Goal: Contribute content

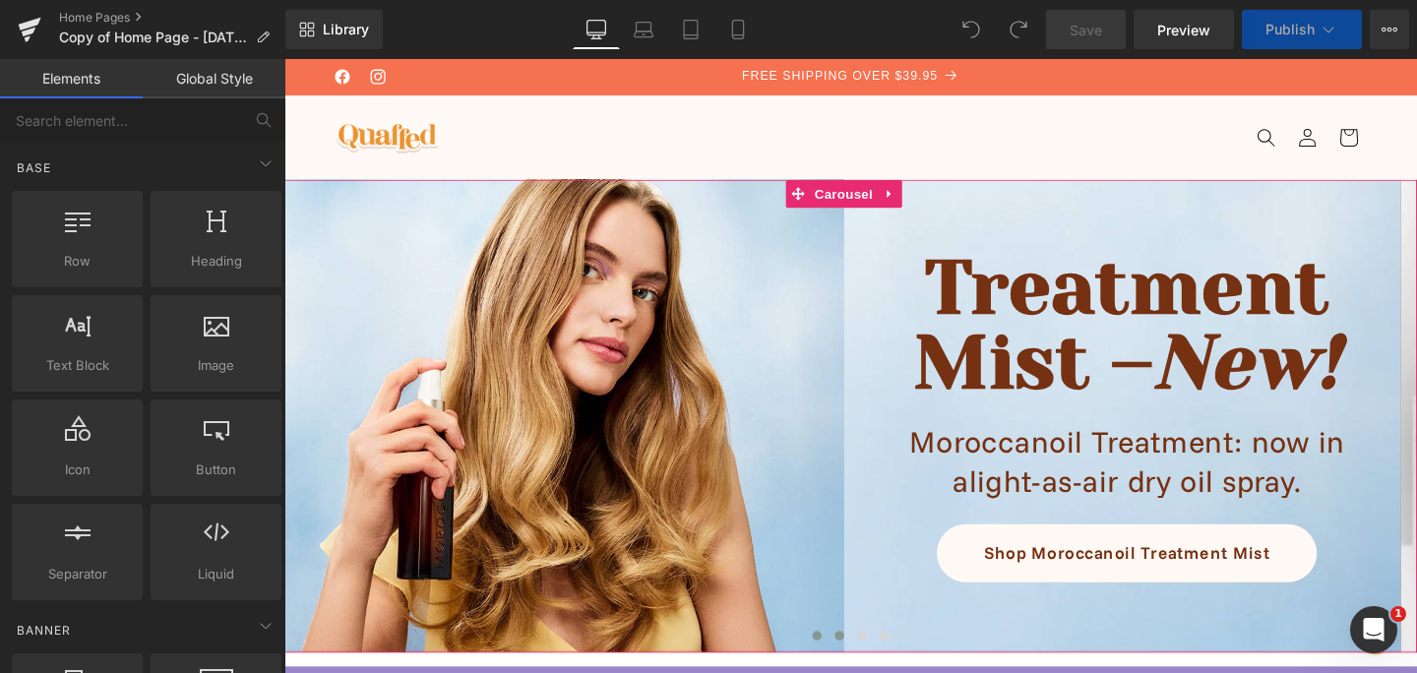
click at [863, 663] on span at bounding box center [868, 665] width 10 height 10
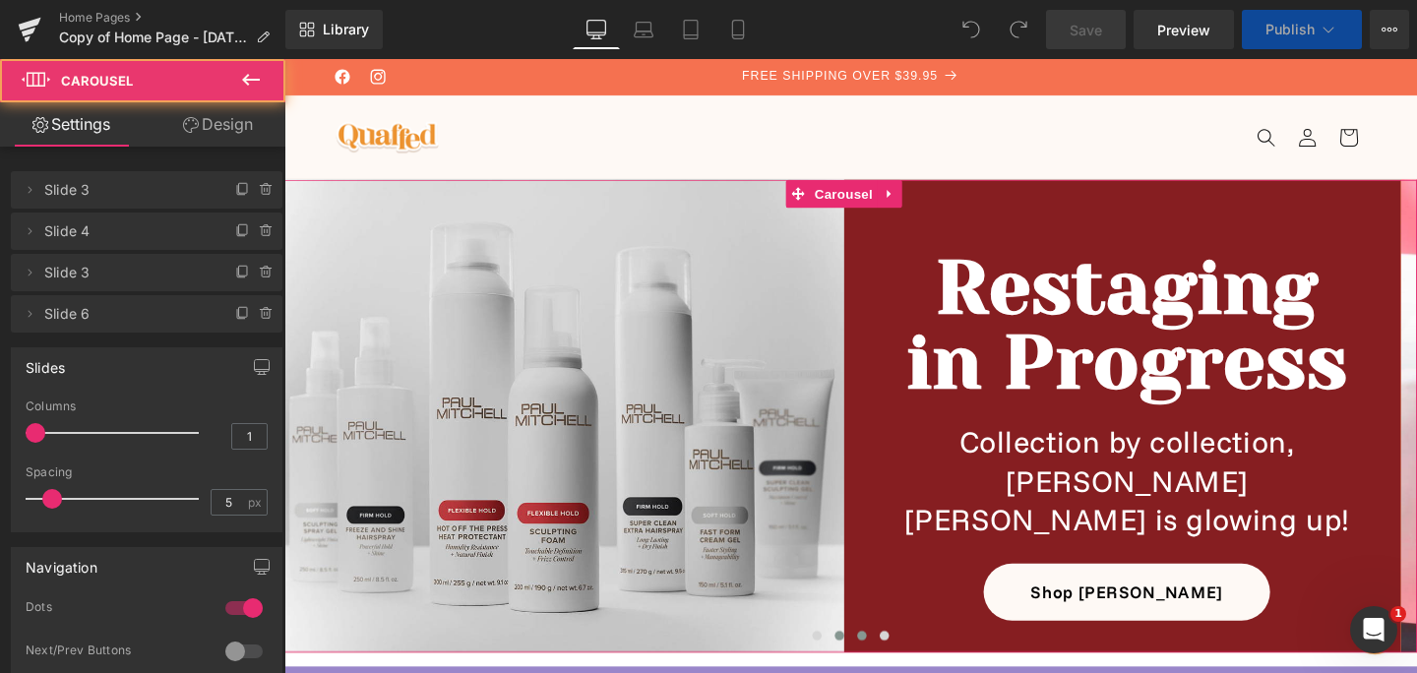
click at [886, 670] on span at bounding box center [891, 665] width 10 height 10
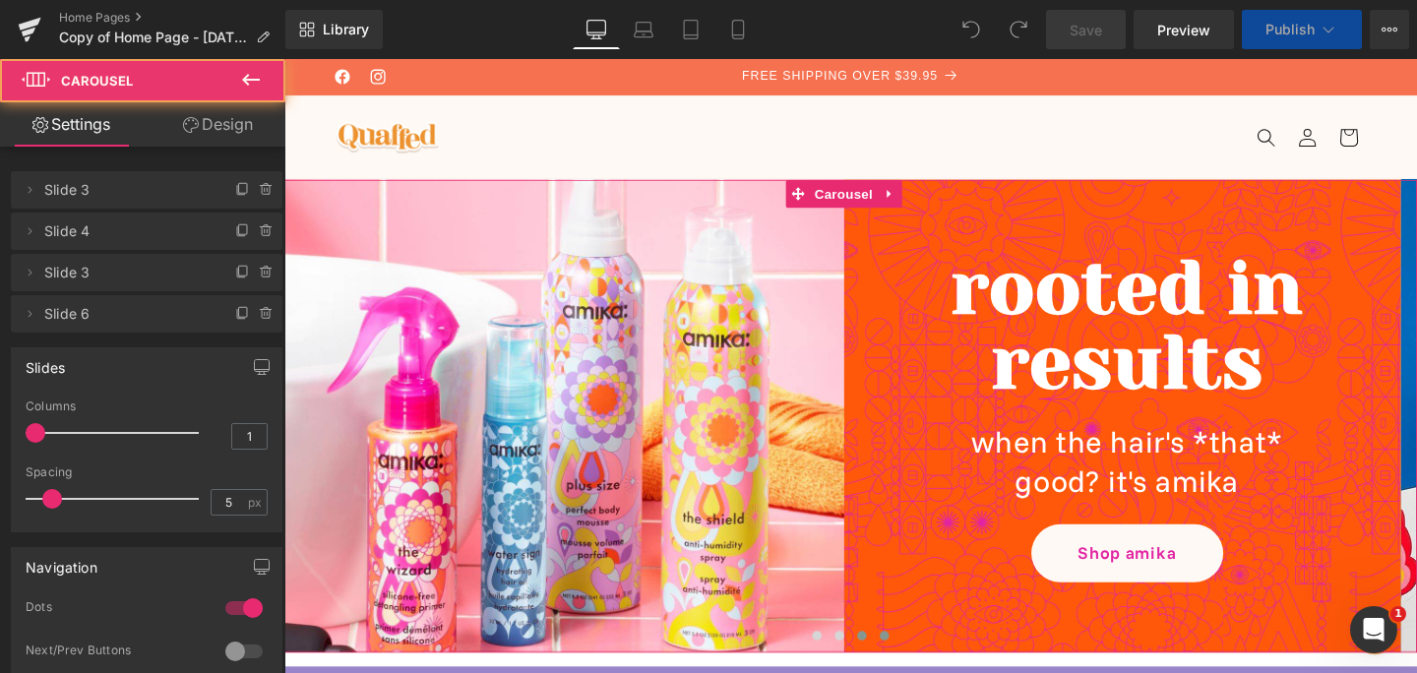
click at [910, 665] on span at bounding box center [915, 665] width 10 height 10
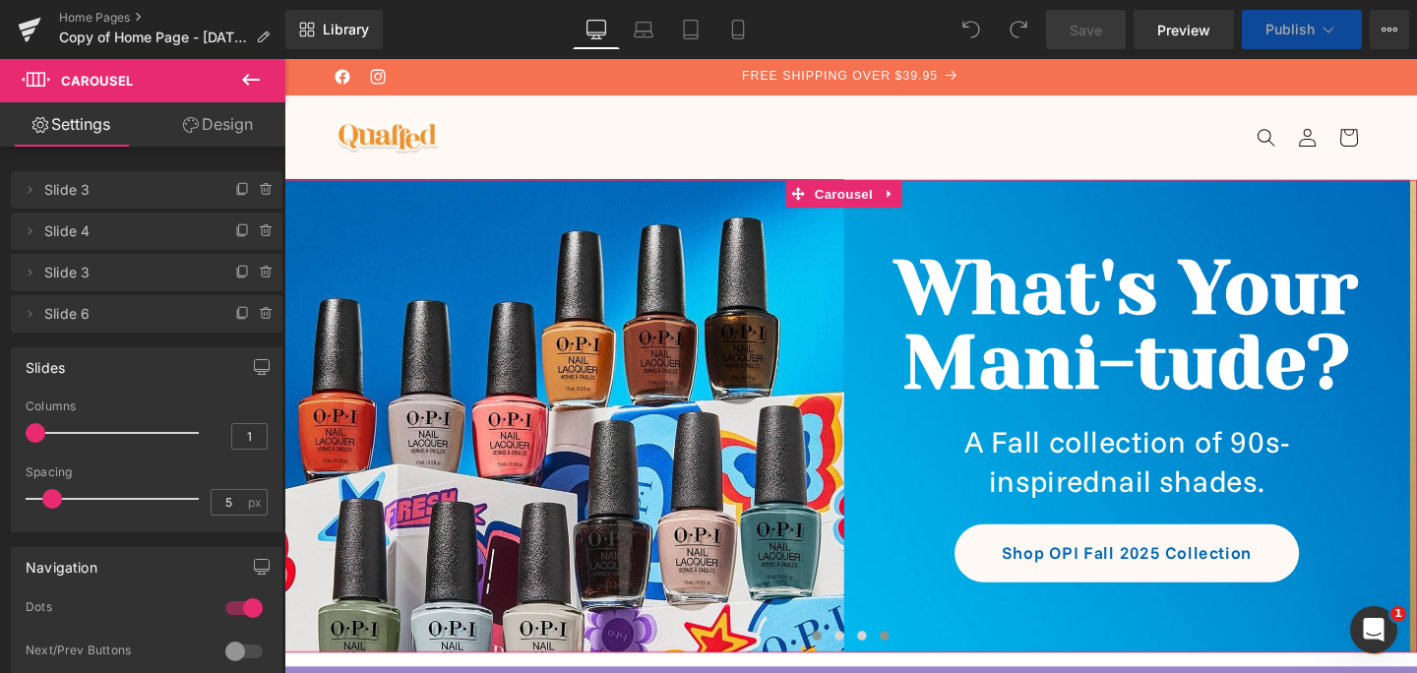
click at [839, 668] on span at bounding box center [844, 665] width 10 height 10
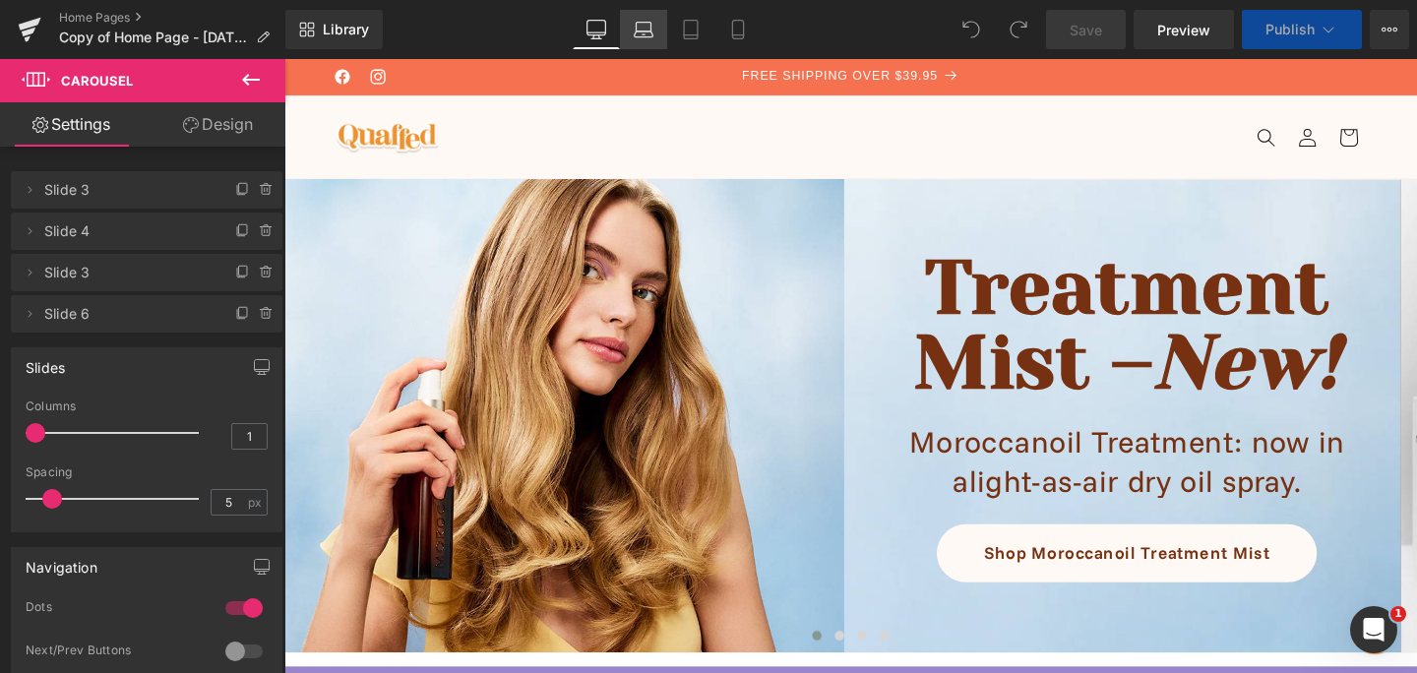
click at [641, 26] on icon at bounding box center [644, 30] width 20 height 20
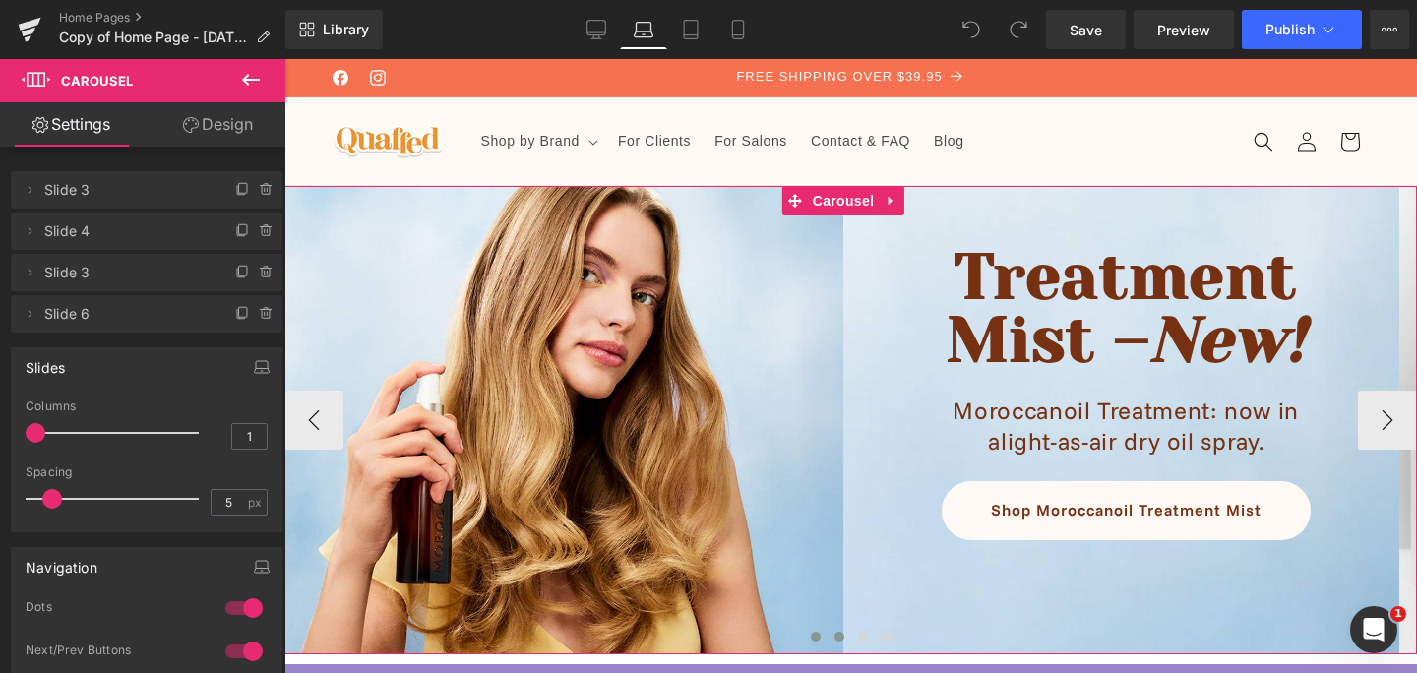
click at [834, 631] on button at bounding box center [839, 637] width 24 height 20
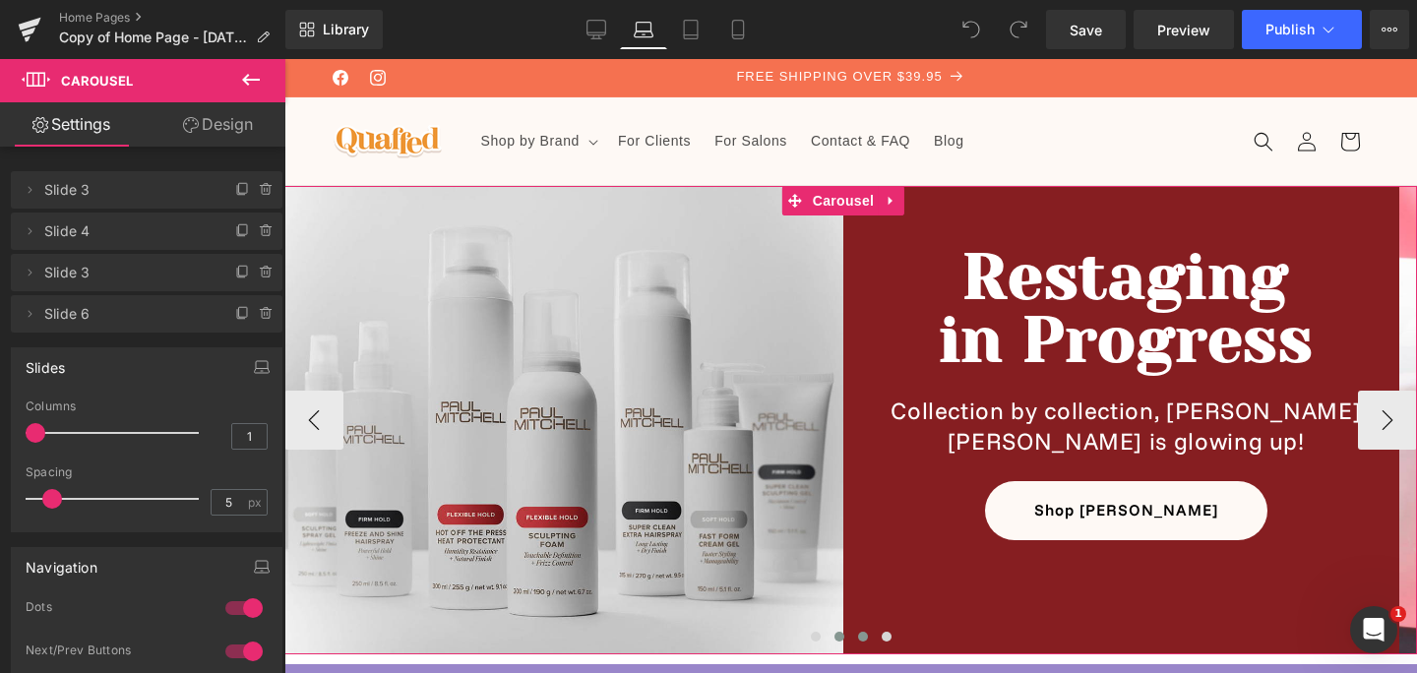
click at [858, 640] on span at bounding box center [863, 637] width 10 height 10
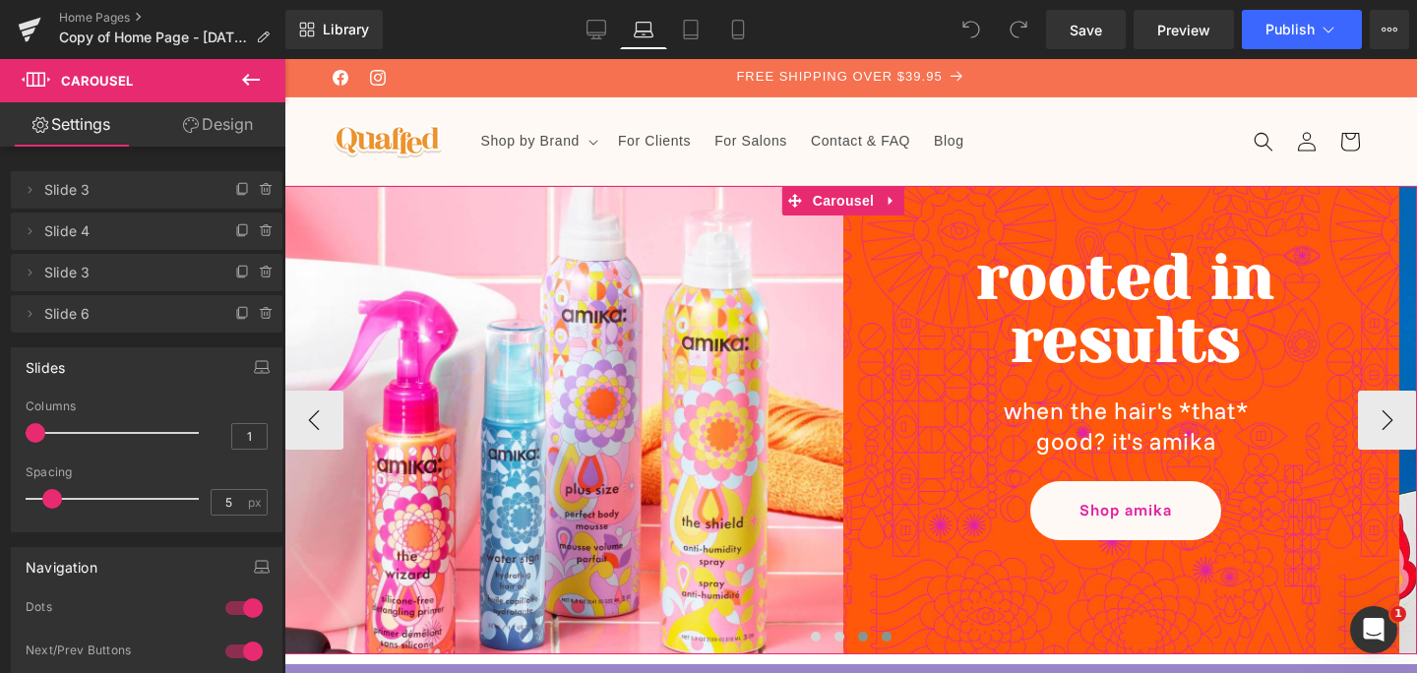
click at [882, 641] on span at bounding box center [887, 637] width 10 height 10
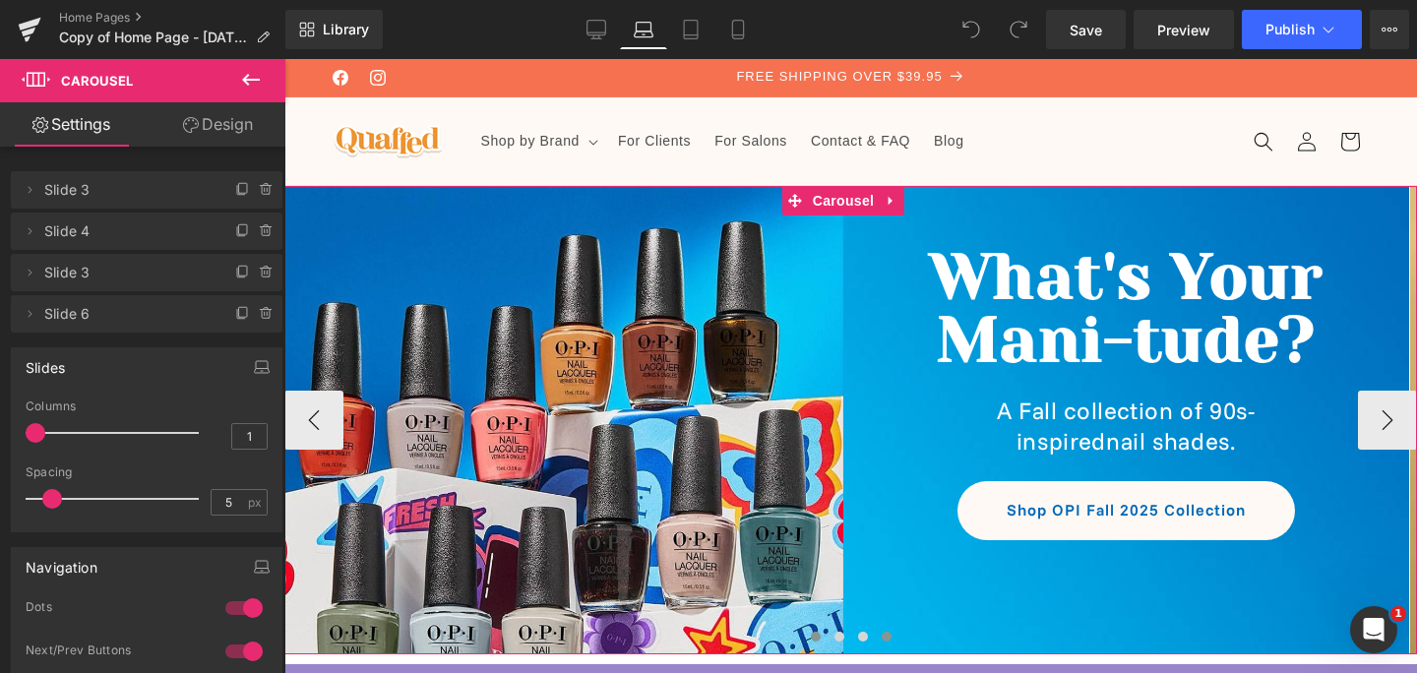
click at [804, 644] on button at bounding box center [816, 637] width 24 height 20
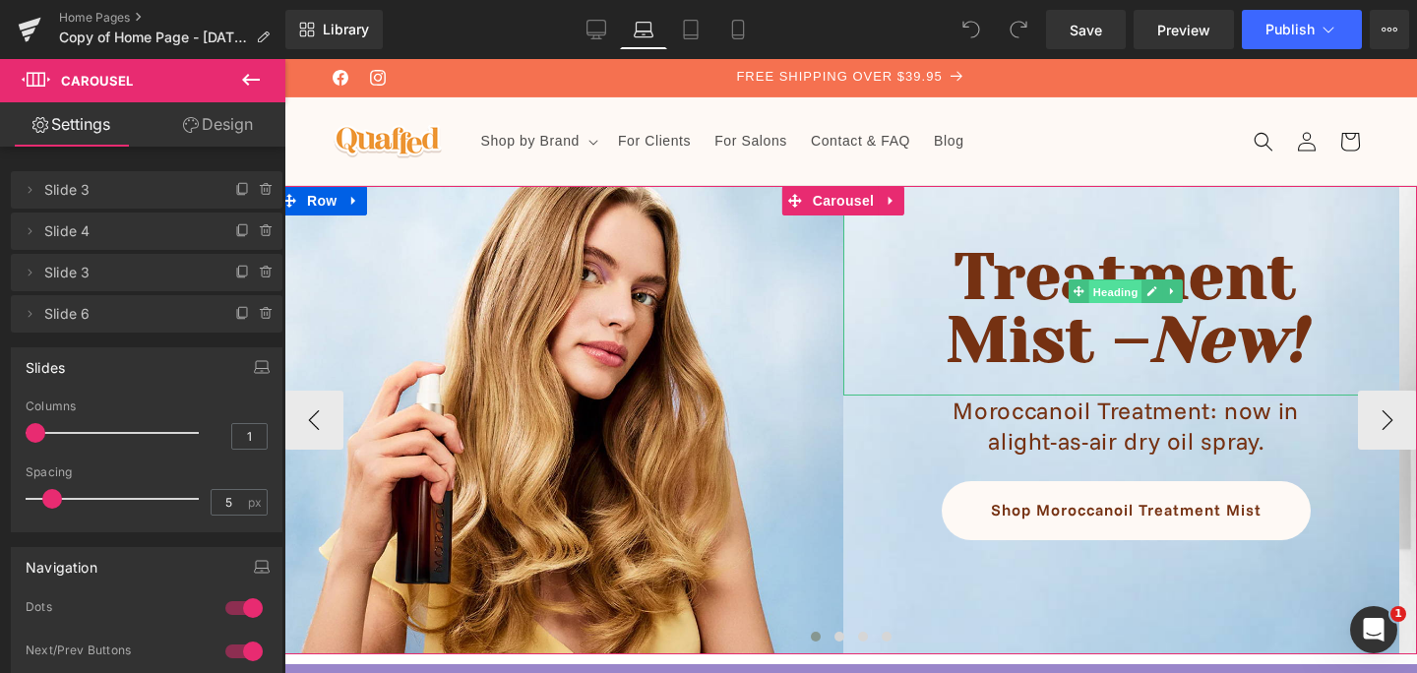
click at [1113, 294] on span "Heading" at bounding box center [1115, 291] width 53 height 24
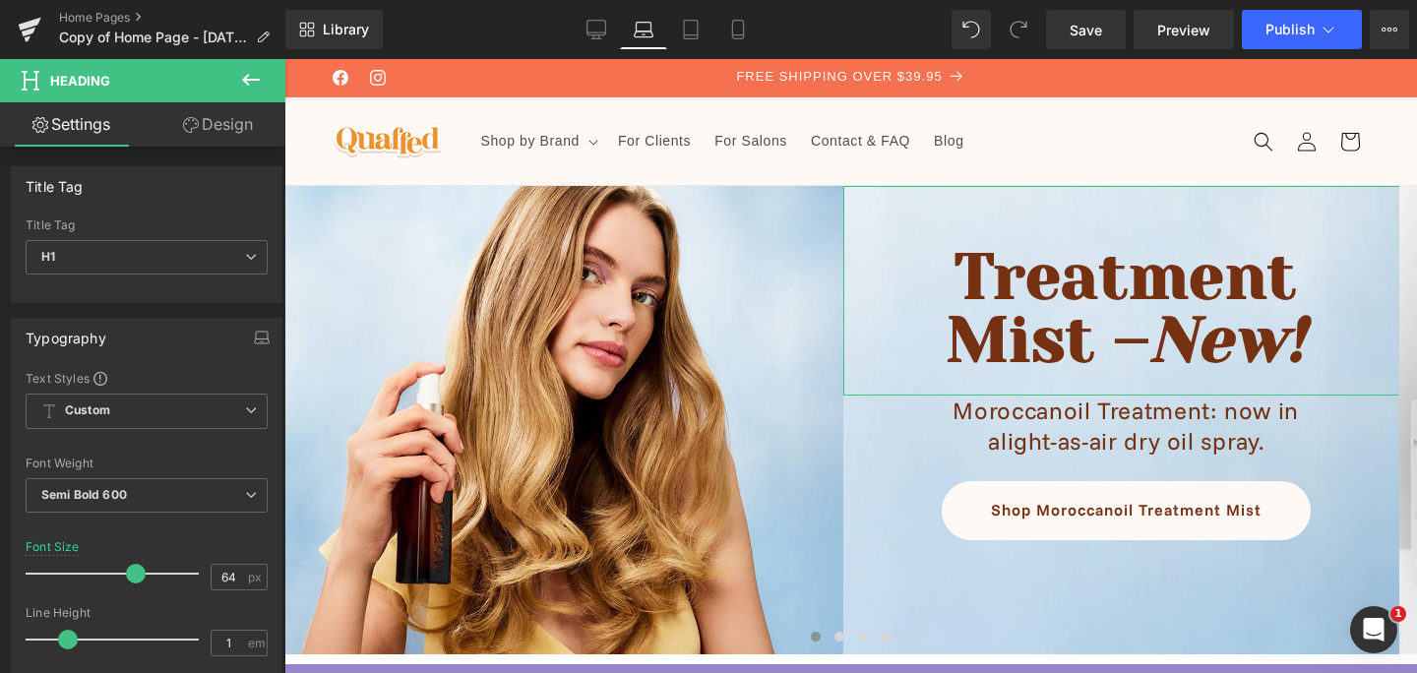
click at [224, 131] on link "Design" at bounding box center [218, 124] width 143 height 44
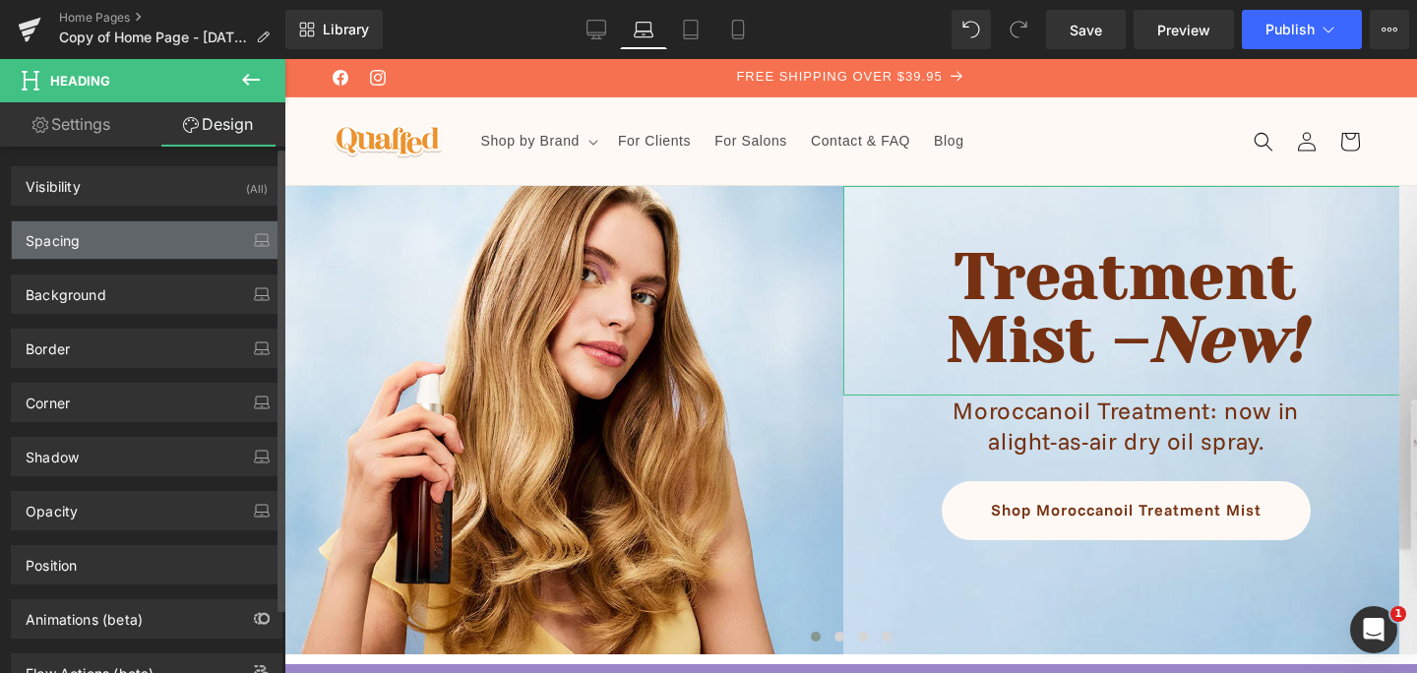
click at [165, 248] on div "Spacing" at bounding box center [147, 239] width 270 height 37
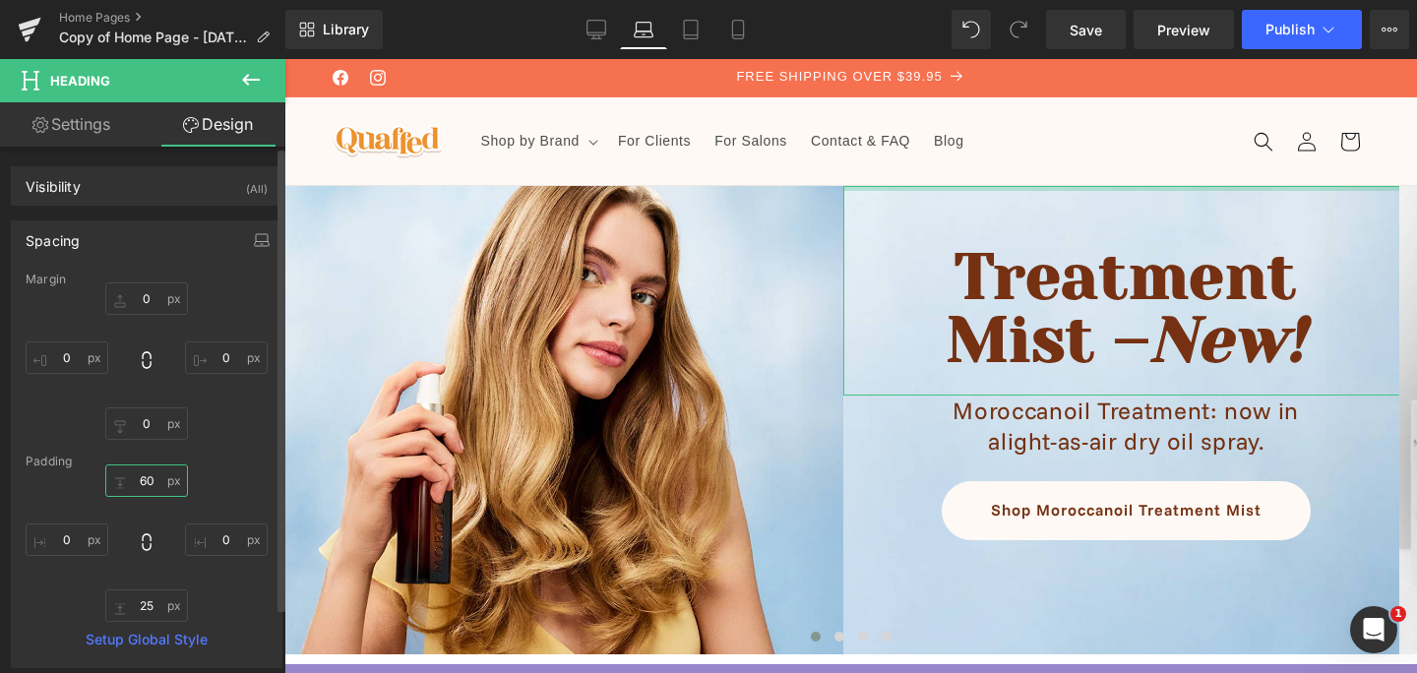
click at [144, 485] on input "60" at bounding box center [146, 480] width 83 height 32
type input "80"
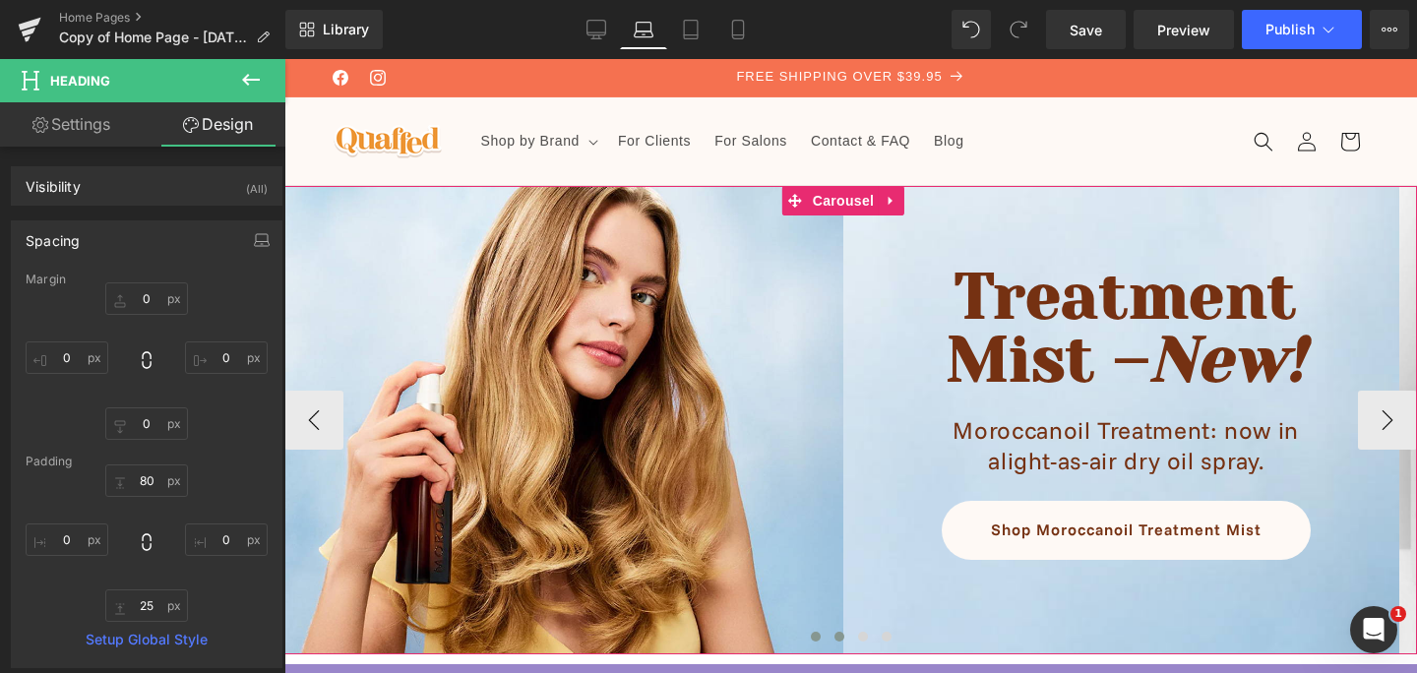
click at [834, 638] on span at bounding box center [839, 637] width 10 height 10
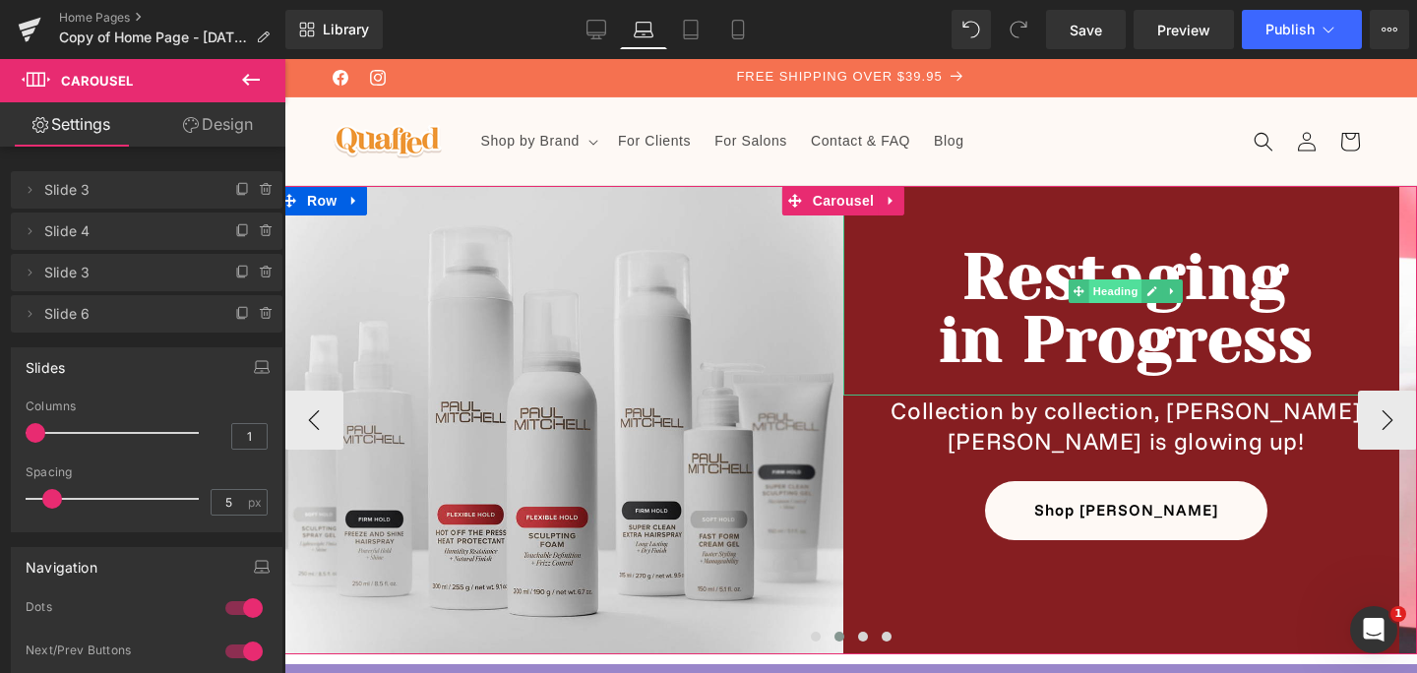
click at [1108, 294] on span "Heading" at bounding box center [1115, 291] width 53 height 24
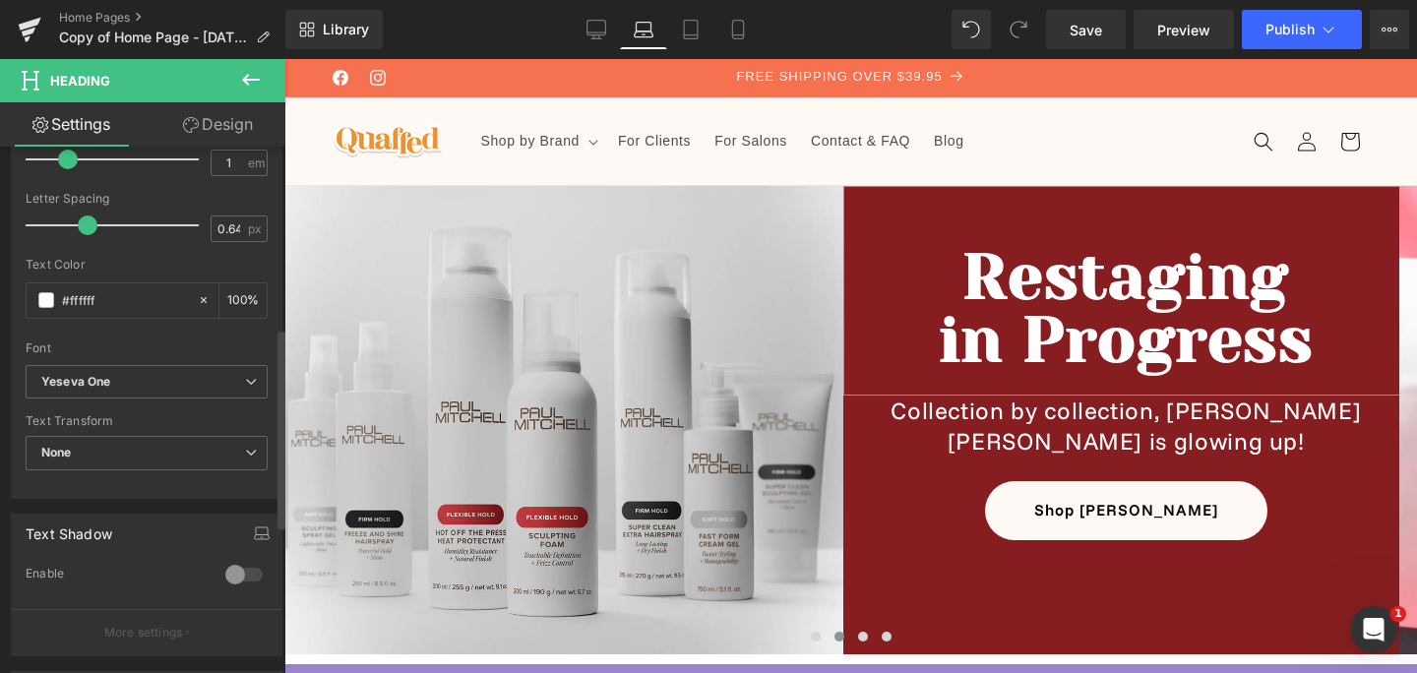
click at [229, 509] on div "Title Tag H1 H2 H3 H4 H5 H6 Title Tag H1 H1 H2 H3 H4 H5 H6 Typography Text Styl…" at bounding box center [142, 414] width 285 height 535
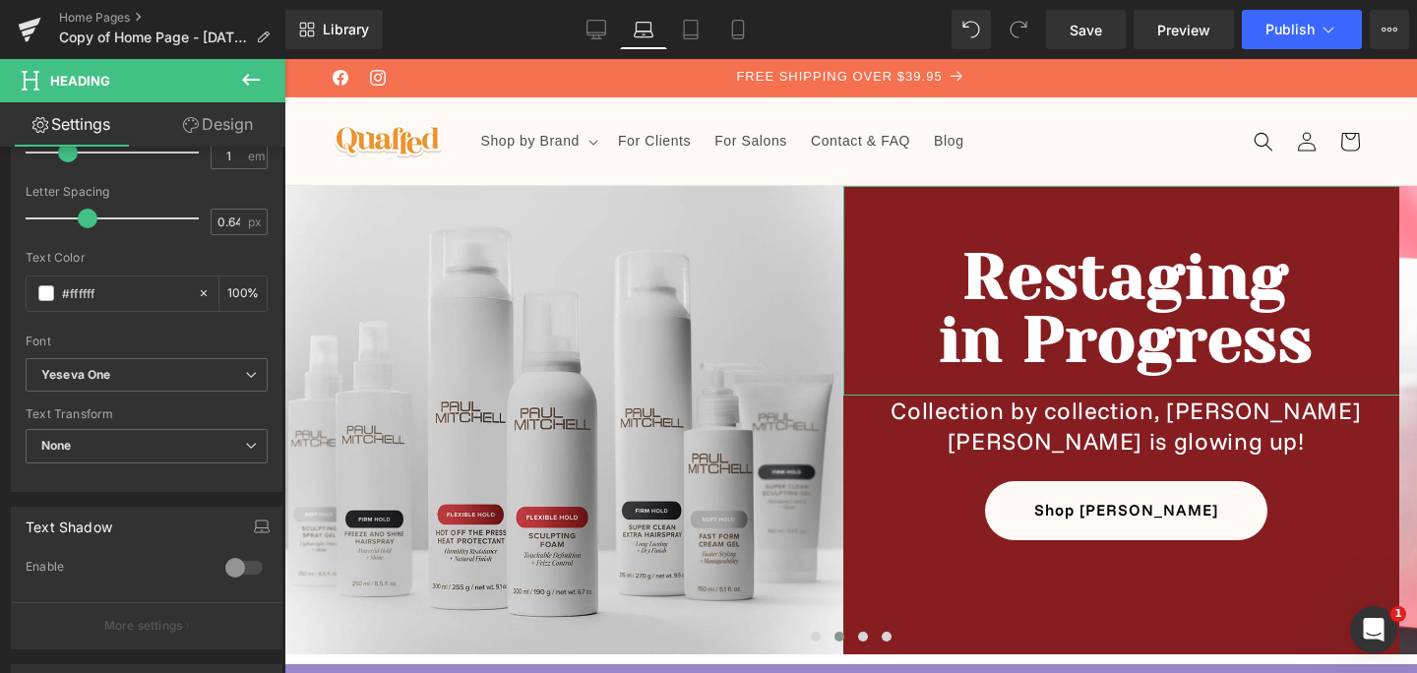
click at [204, 123] on link "Design" at bounding box center [218, 124] width 143 height 44
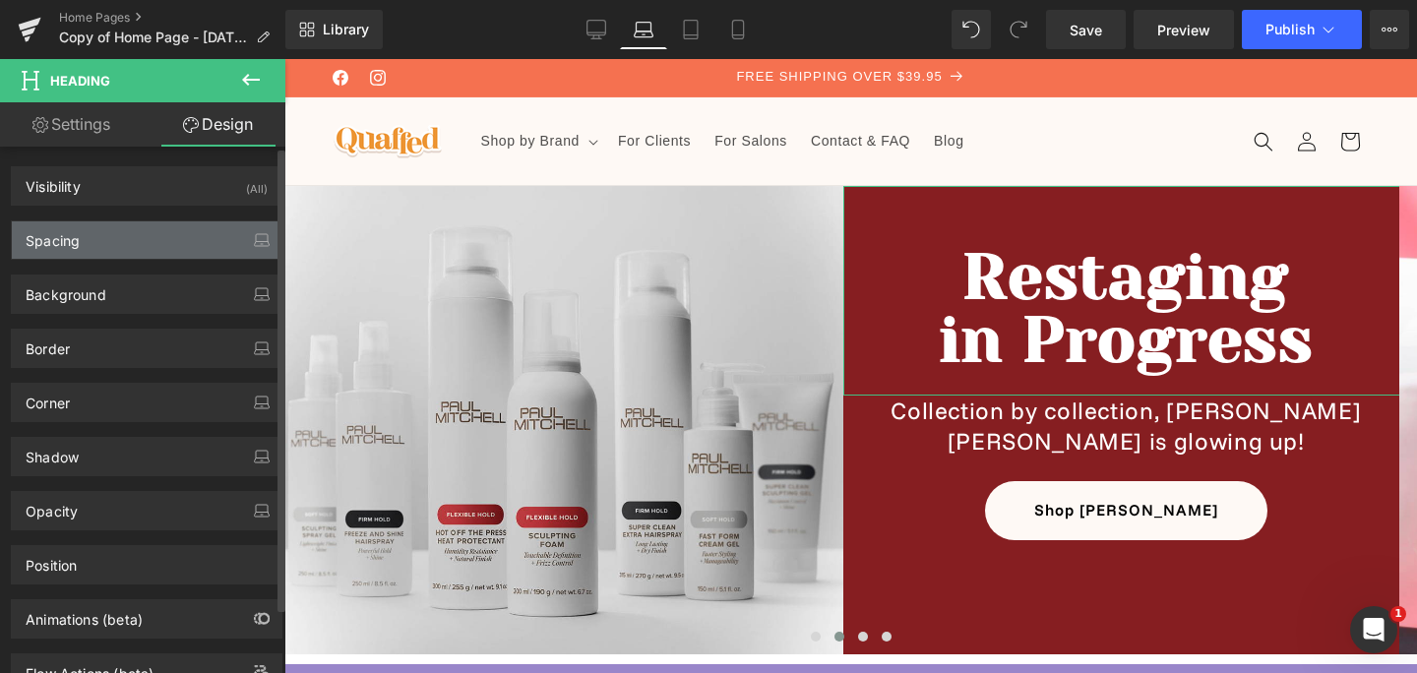
click at [152, 240] on div "Spacing" at bounding box center [147, 239] width 270 height 37
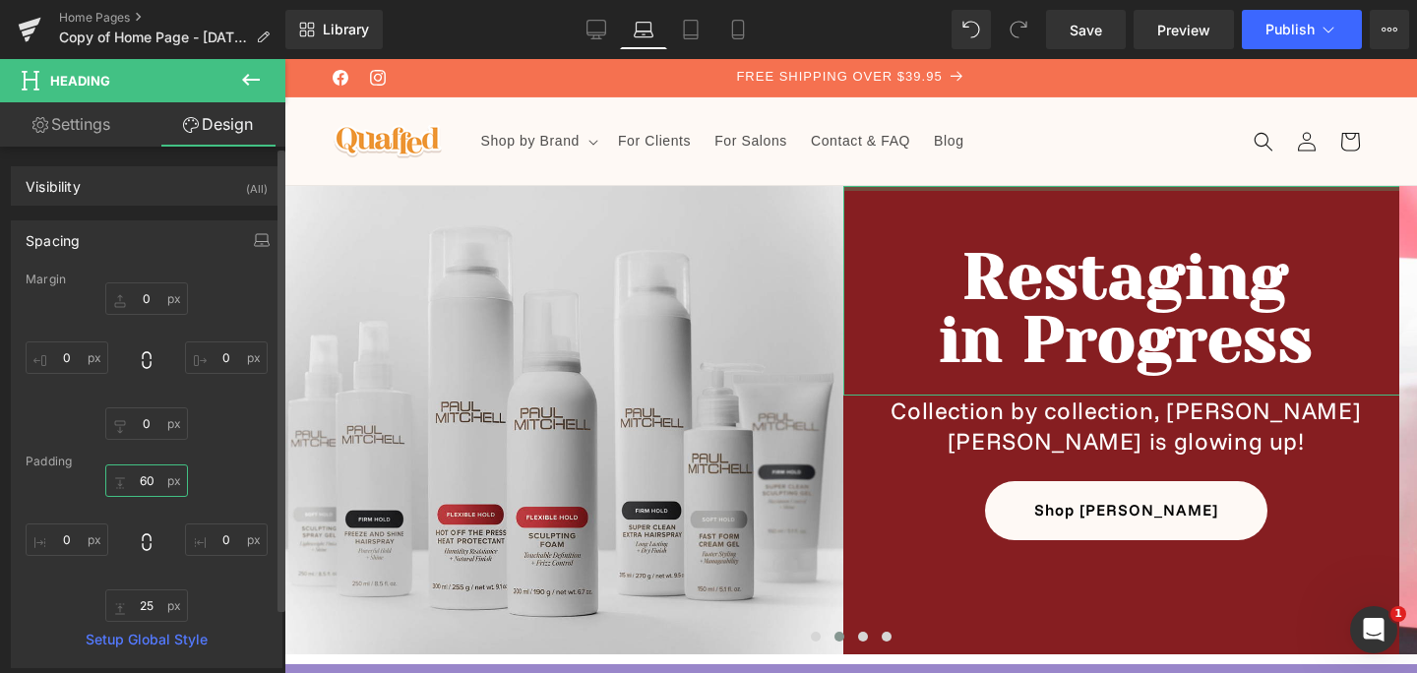
click at [136, 473] on input "60" at bounding box center [146, 480] width 83 height 32
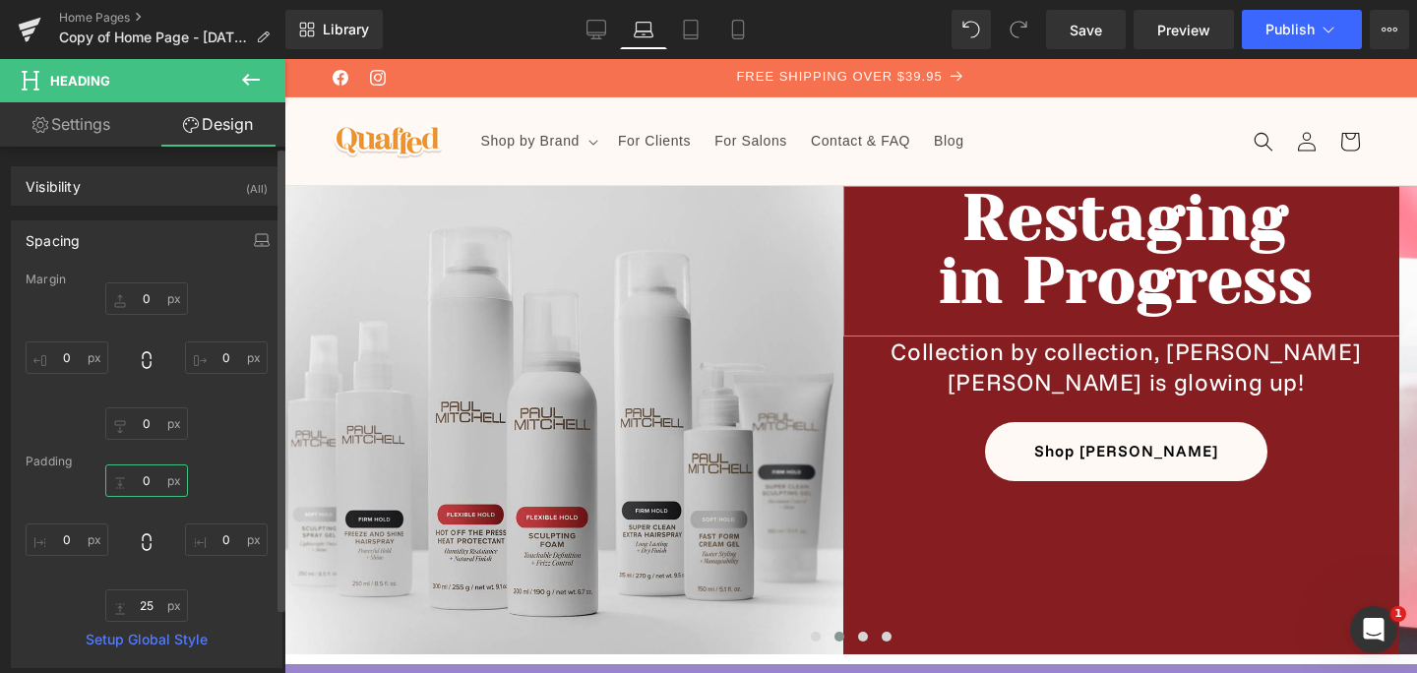
type input "80"
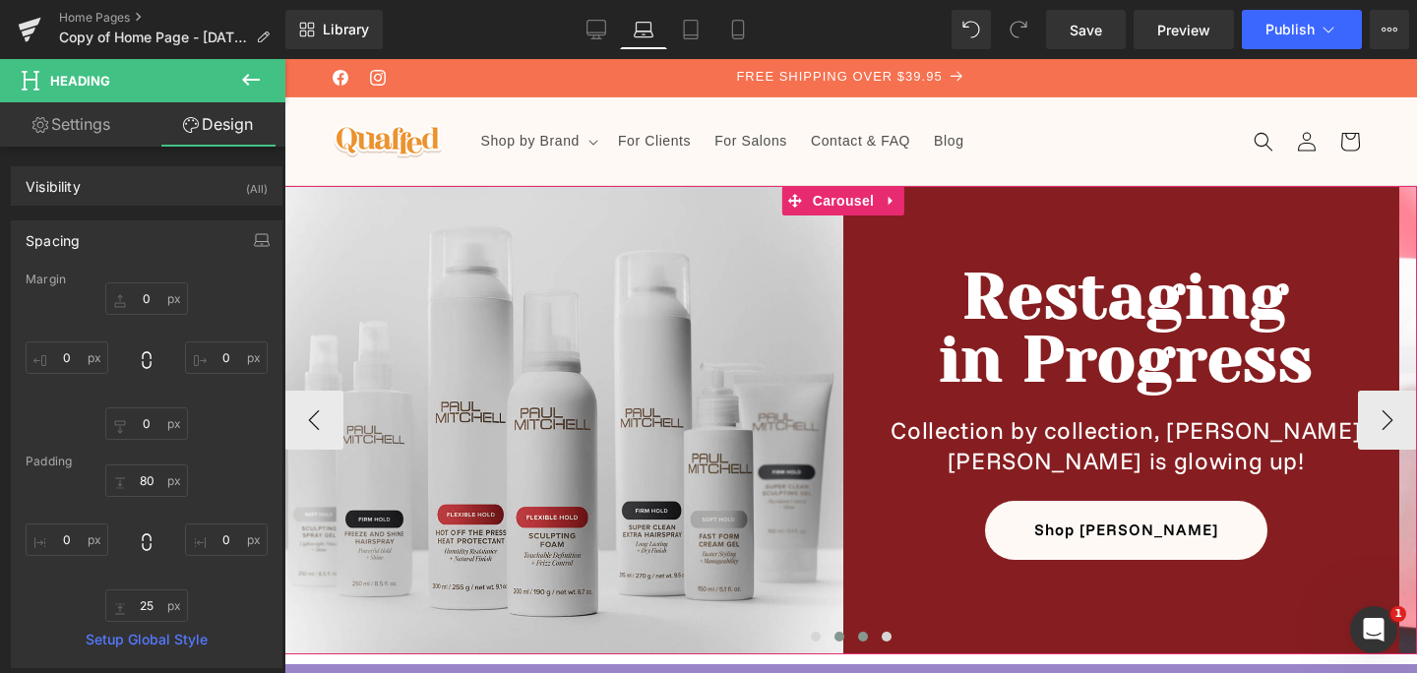
click at [858, 636] on span at bounding box center [863, 637] width 10 height 10
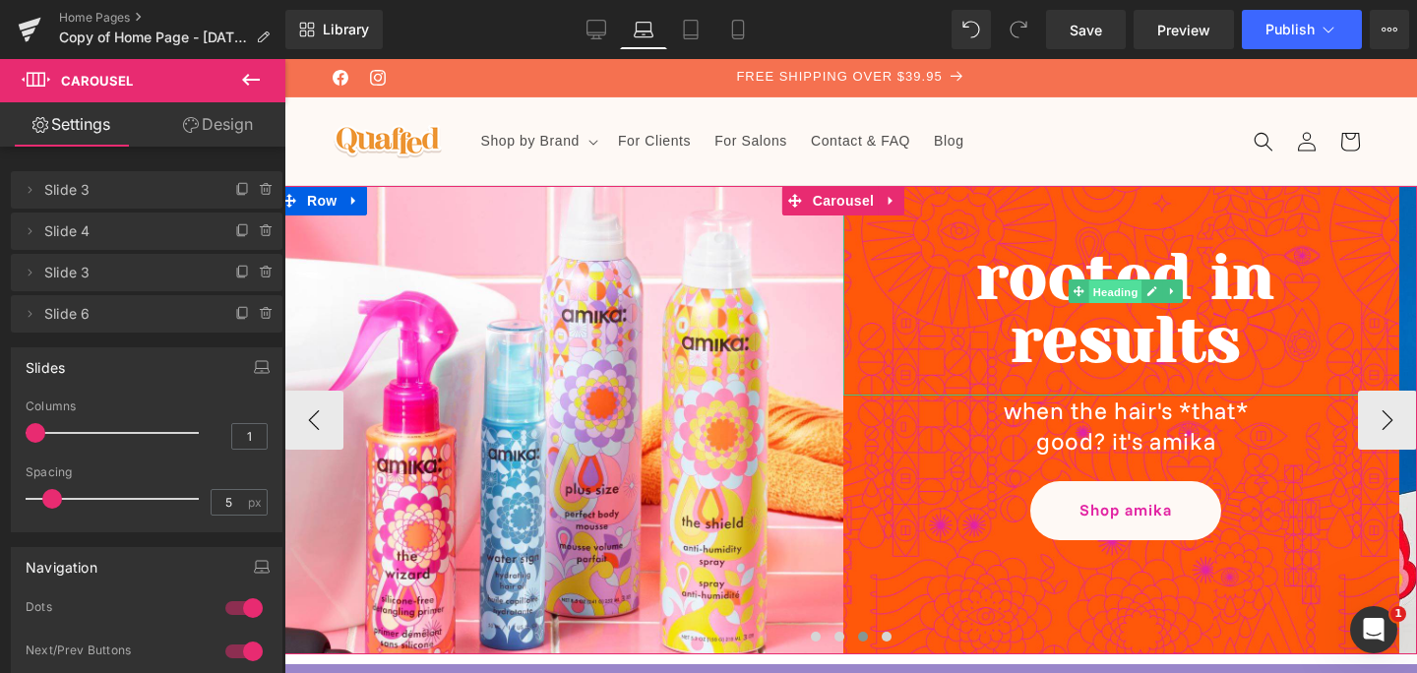
click at [1126, 291] on span "Heading" at bounding box center [1115, 291] width 53 height 24
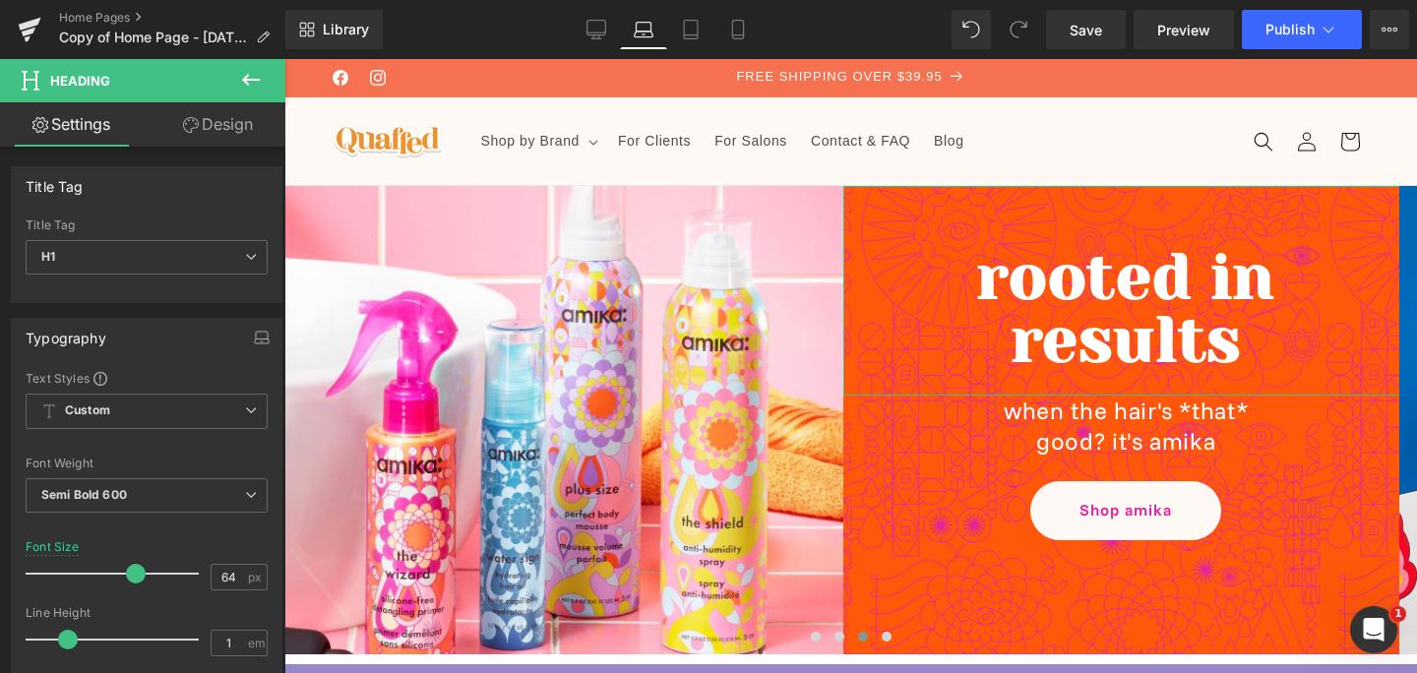
click at [231, 130] on link "Design" at bounding box center [218, 124] width 143 height 44
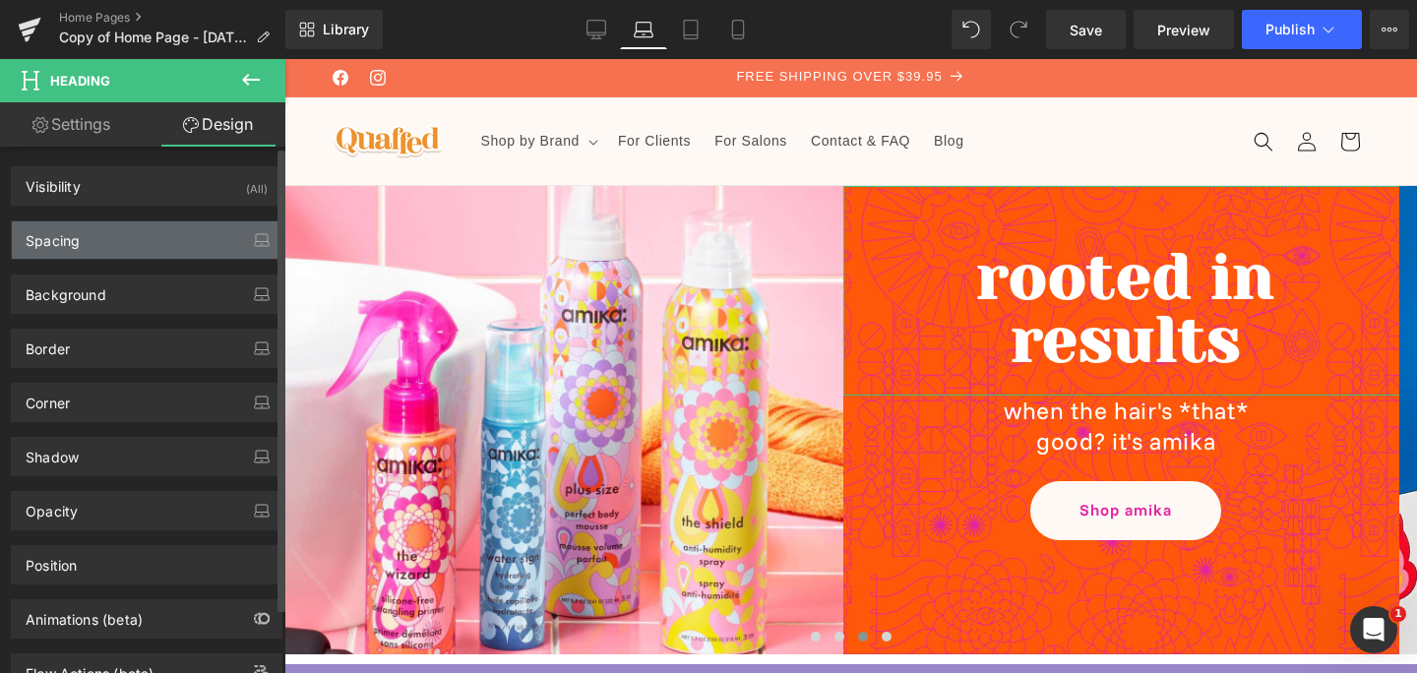
click at [184, 252] on div "Spacing" at bounding box center [147, 239] width 270 height 37
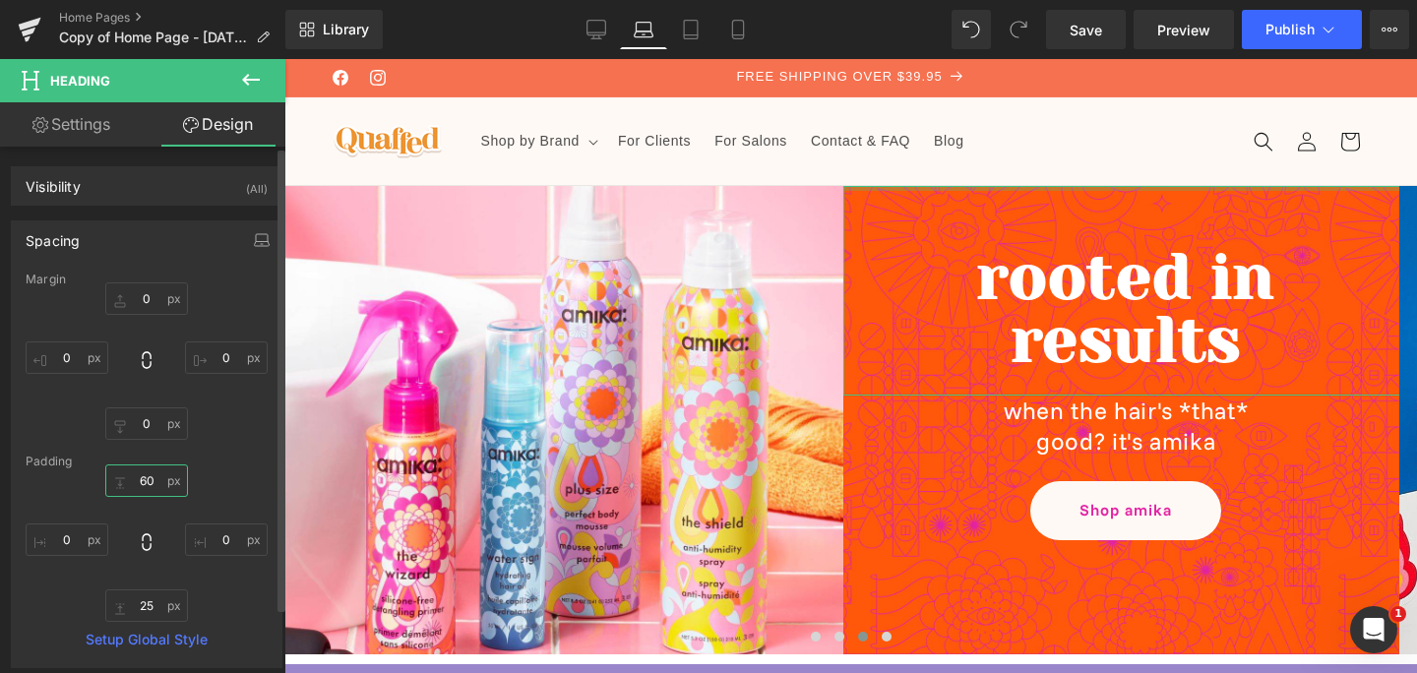
click at [143, 477] on input "60" at bounding box center [146, 480] width 83 height 32
type input "80"
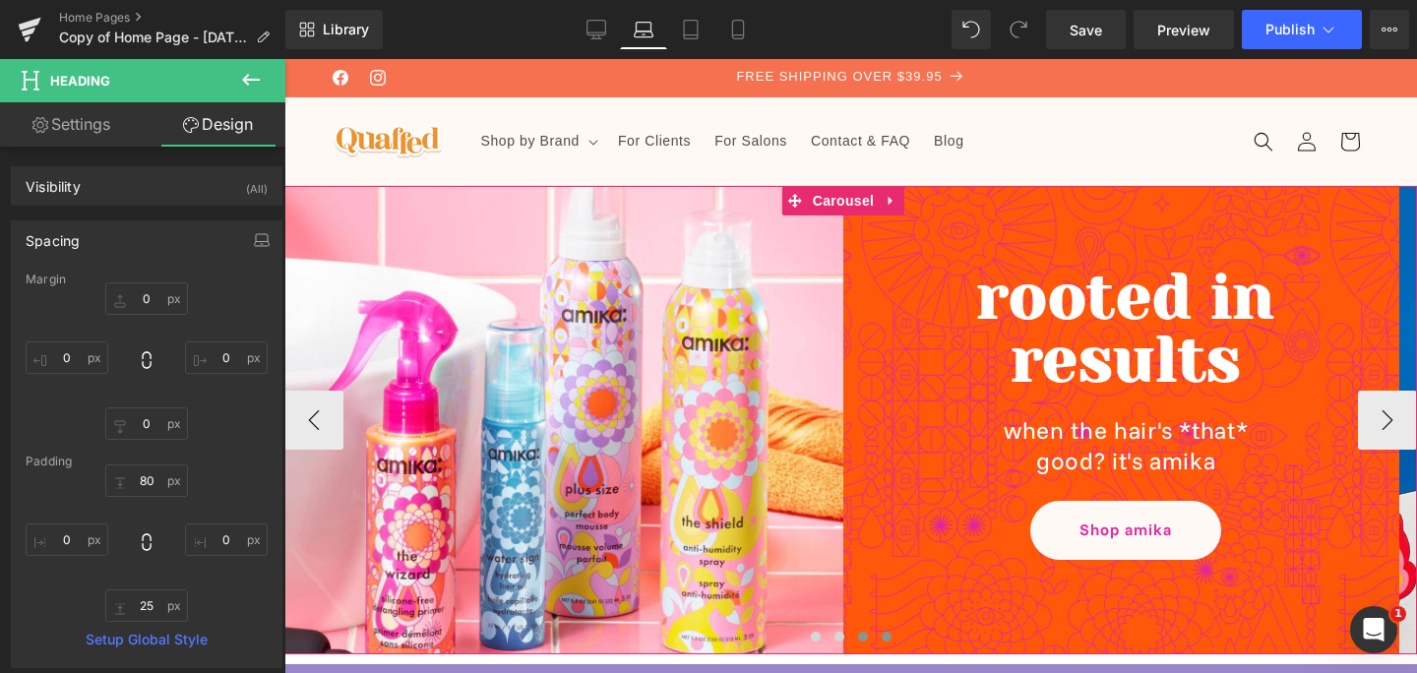
click at [882, 637] on span at bounding box center [887, 637] width 10 height 10
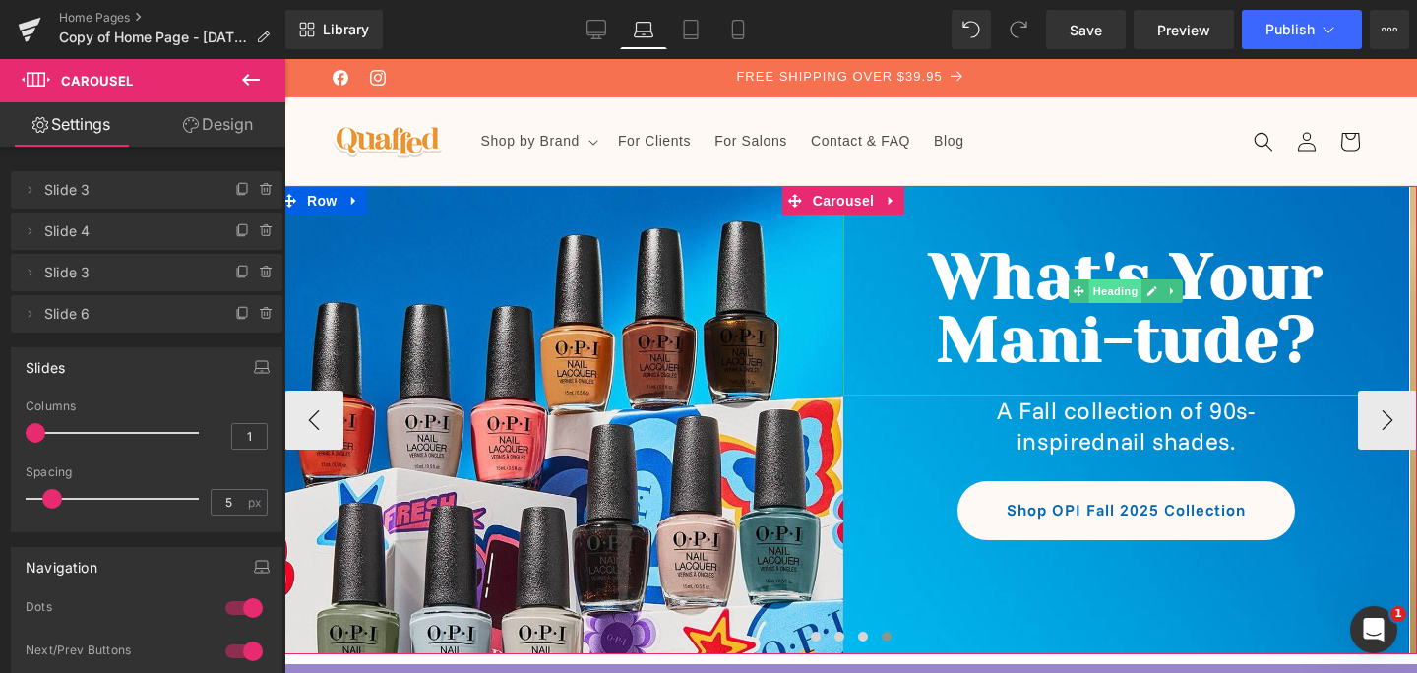
click at [1119, 297] on span "Heading" at bounding box center [1115, 291] width 53 height 24
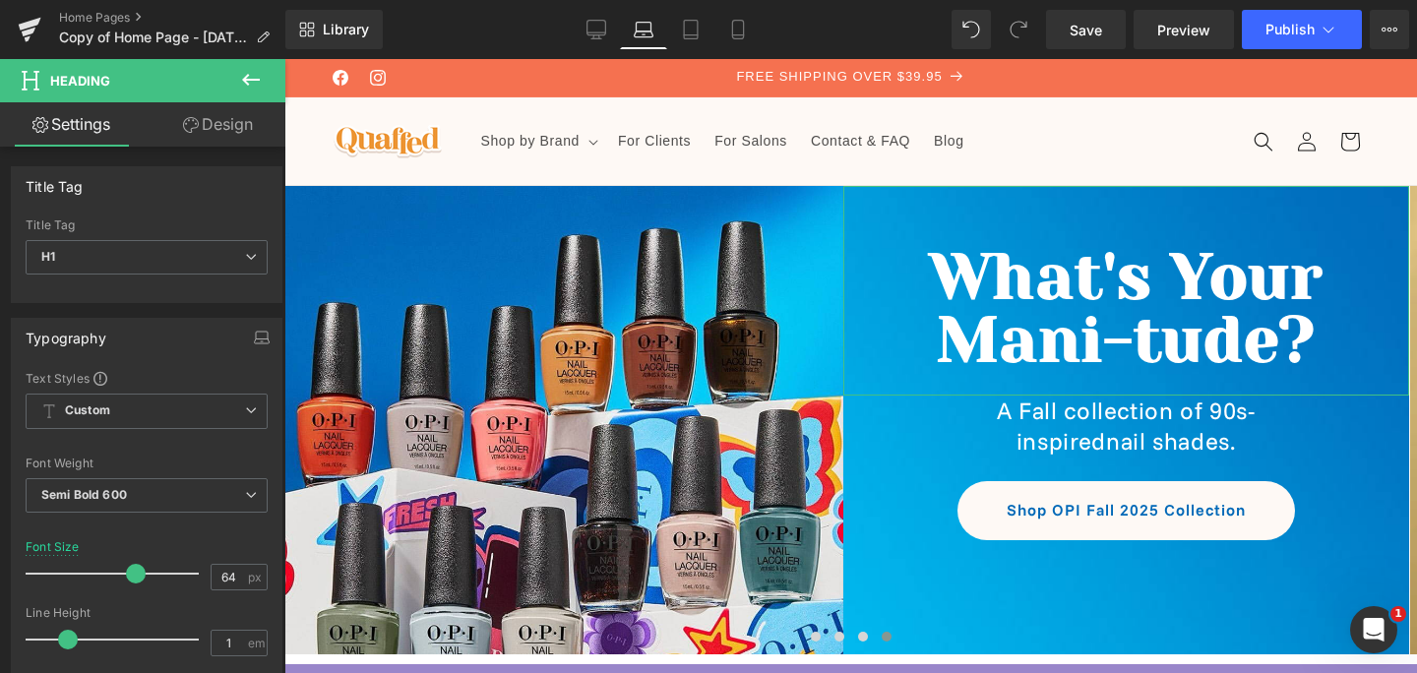
click at [250, 122] on link "Design" at bounding box center [218, 124] width 143 height 44
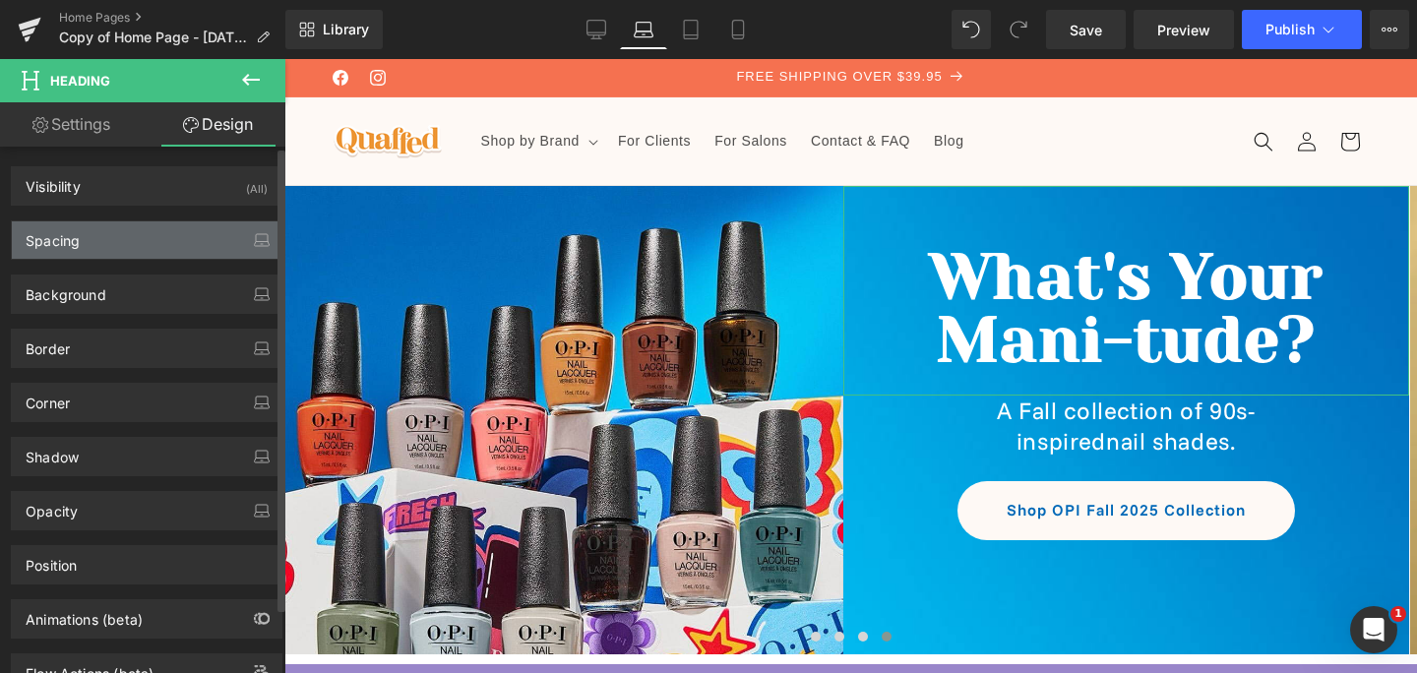
click at [186, 238] on div "Spacing" at bounding box center [147, 239] width 270 height 37
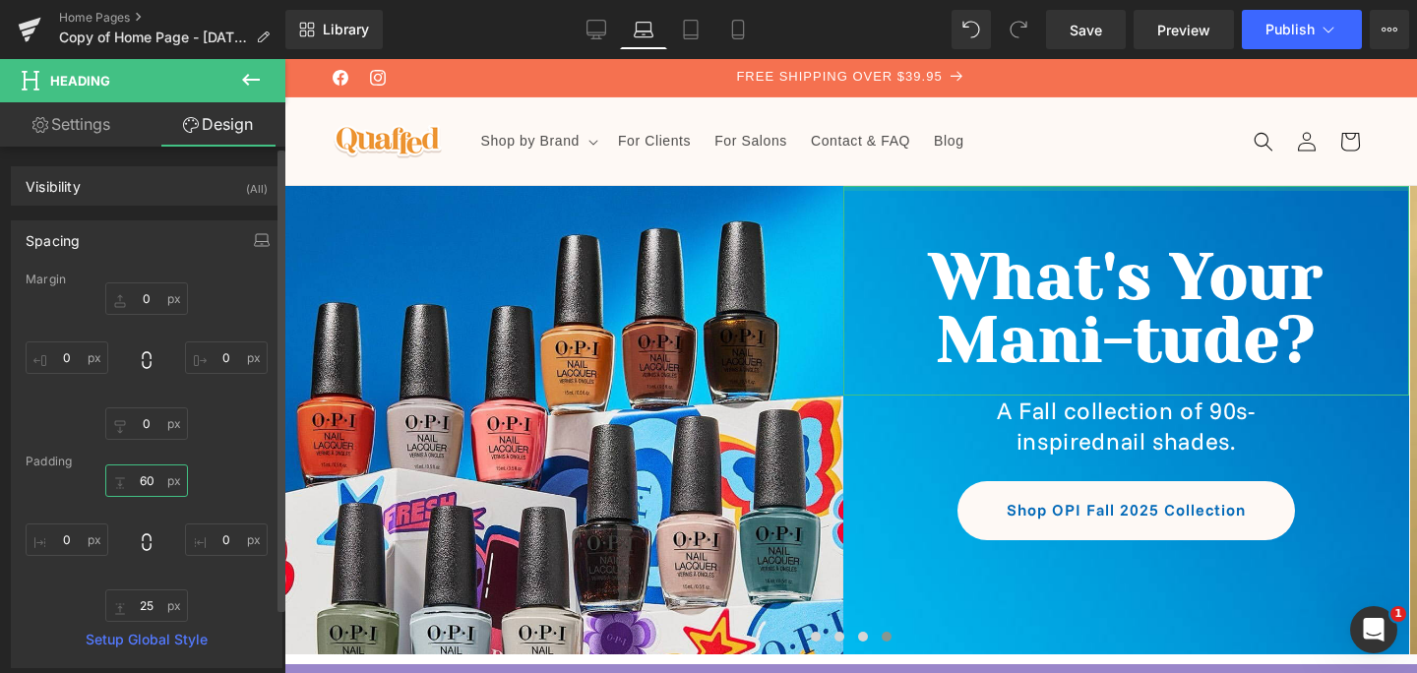
click at [144, 484] on input "60" at bounding box center [146, 480] width 83 height 32
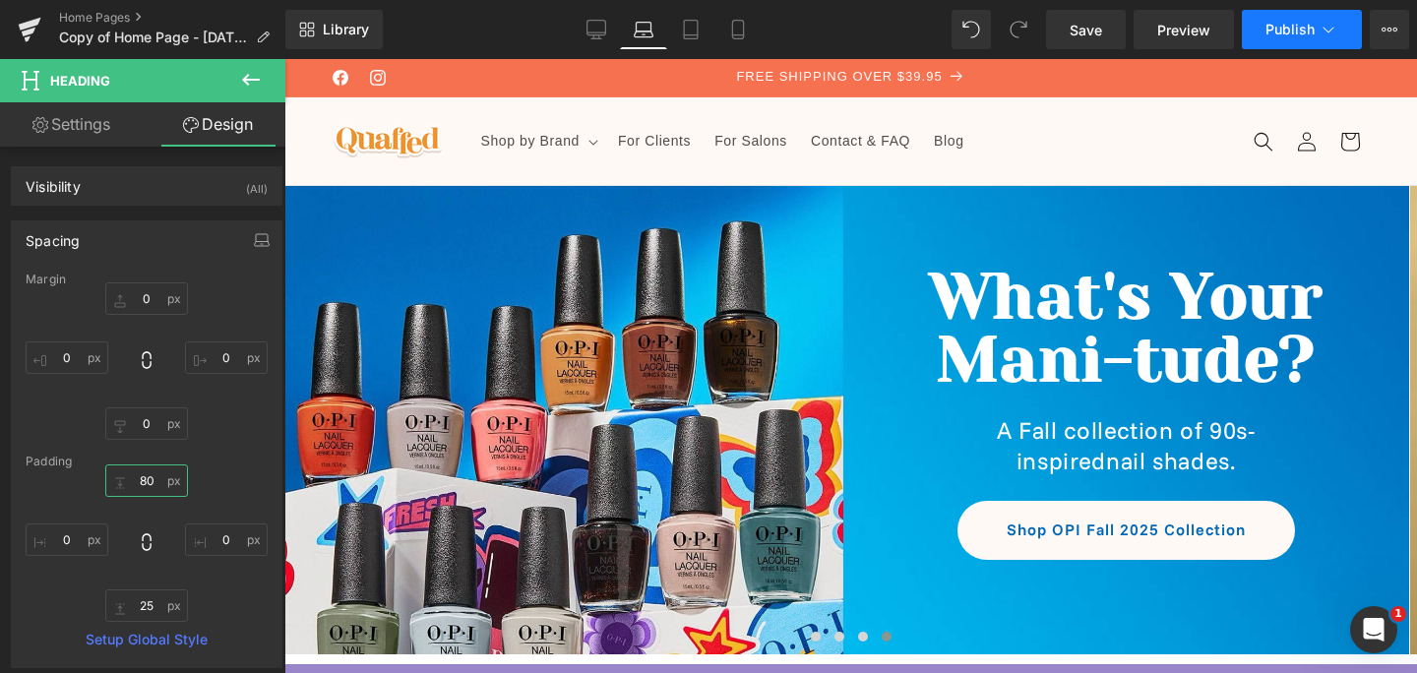
type input "80"
click at [1272, 38] on button "Publish" at bounding box center [1302, 29] width 120 height 39
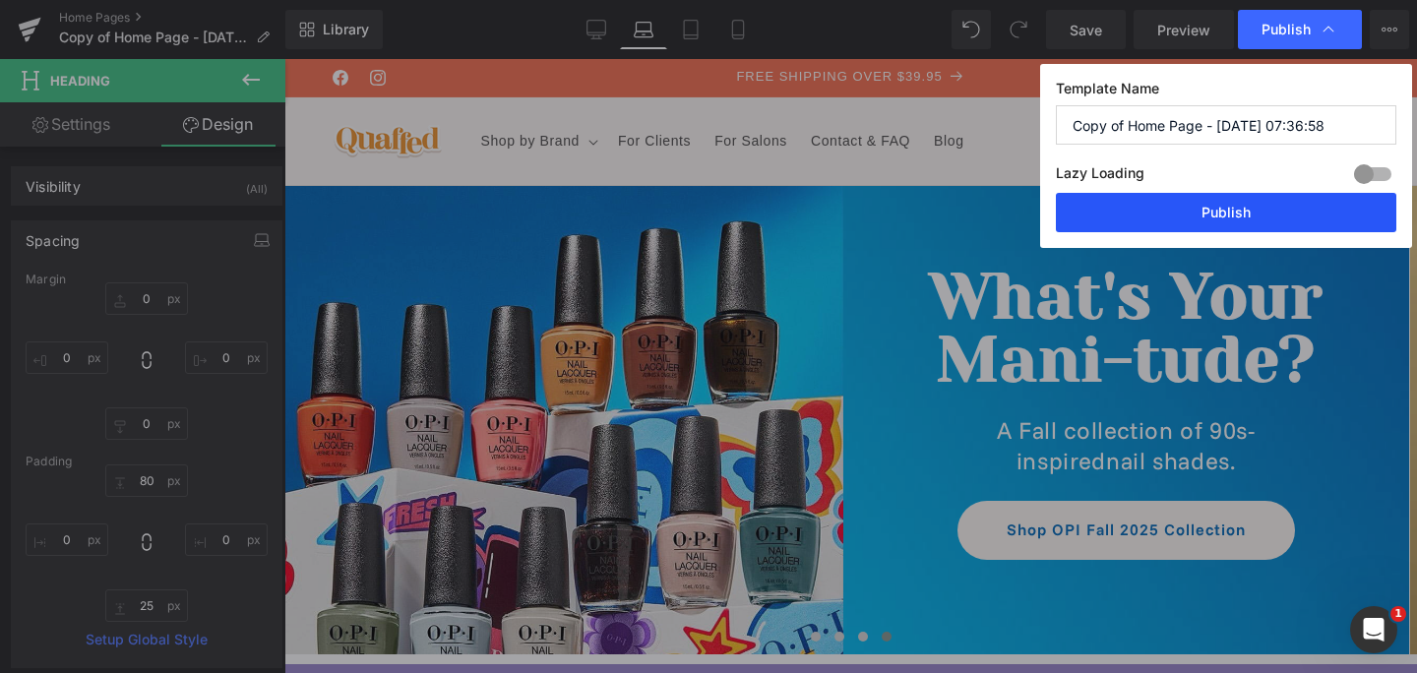
click at [1157, 222] on button "Publish" at bounding box center [1226, 212] width 340 height 39
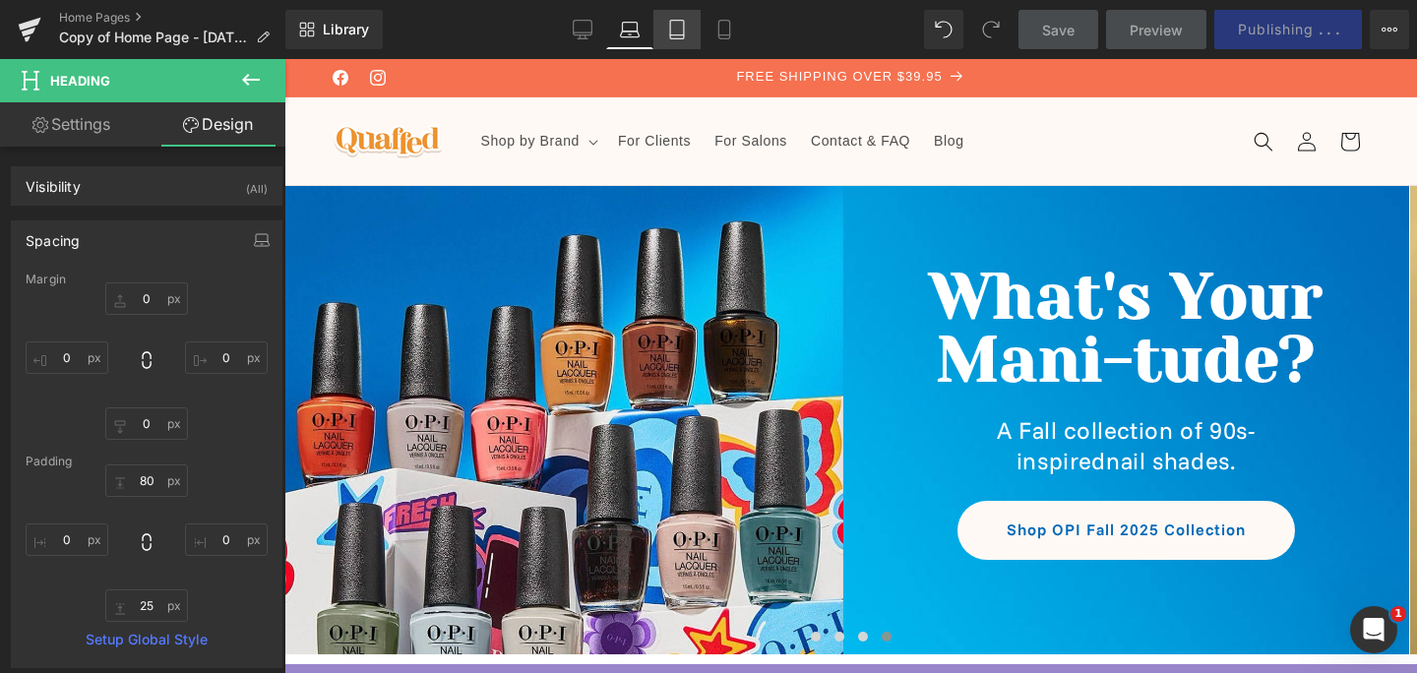
click at [684, 30] on icon at bounding box center [677, 30] width 14 height 19
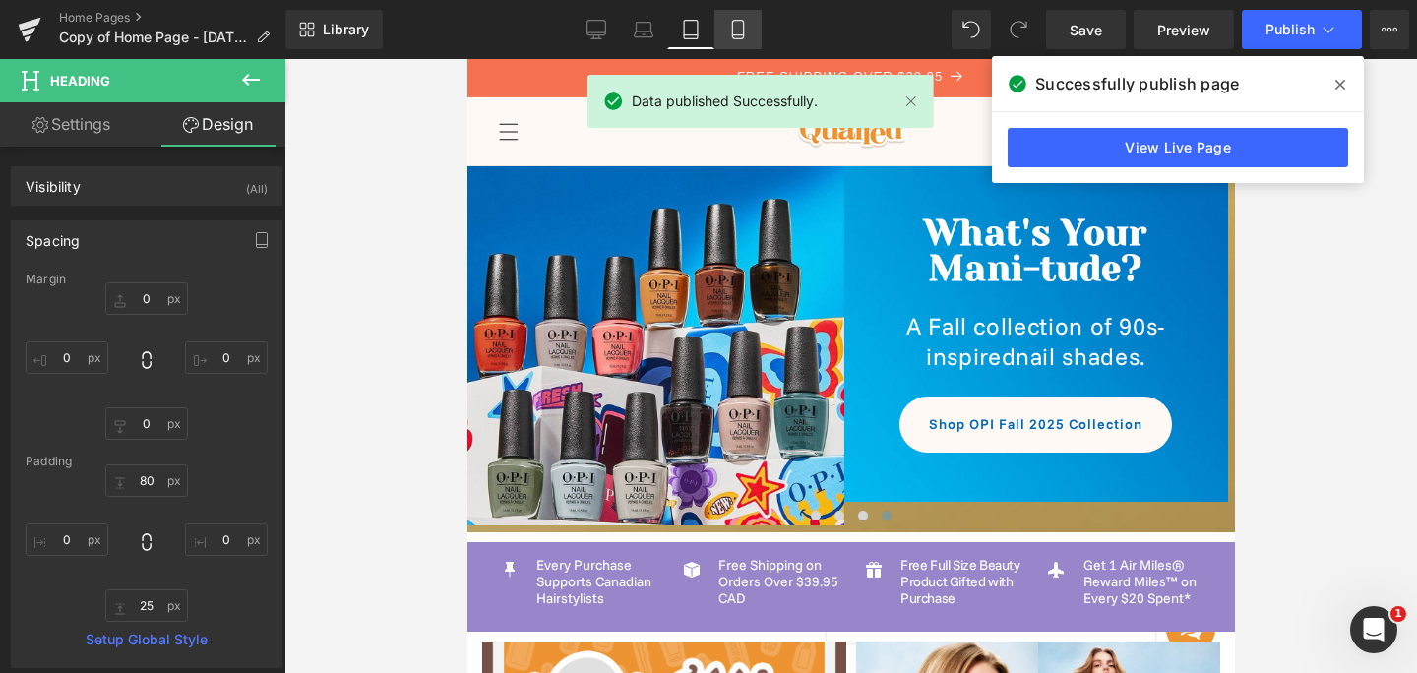
click at [739, 31] on icon at bounding box center [738, 30] width 20 height 20
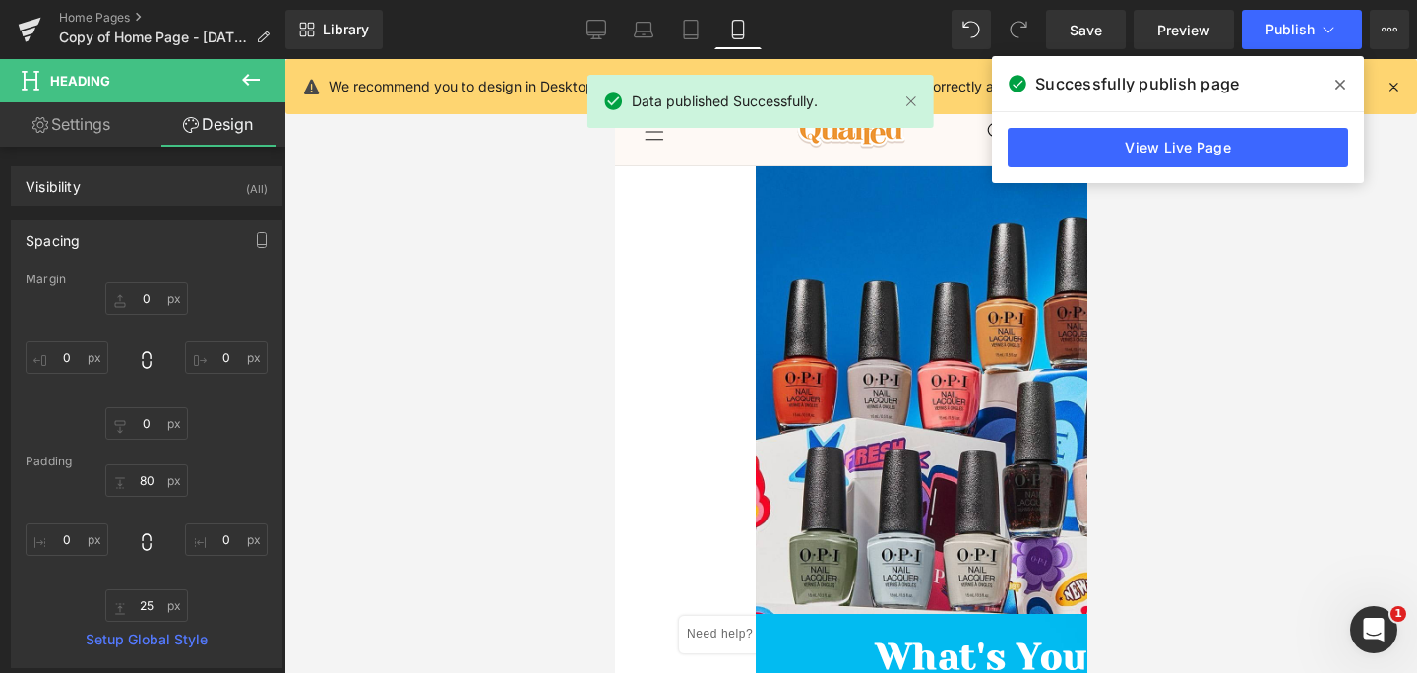
scroll to position [448, 0]
